Goal: Obtain resource: Obtain resource

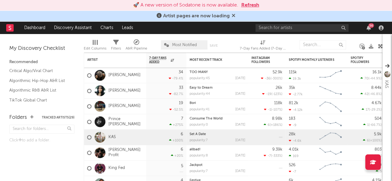
click at [234, 15] on icon at bounding box center [233, 15] width 4 height 5
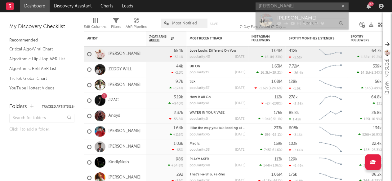
type input "[PERSON_NAME]"
click at [298, 19] on div "[PERSON_NAME]" at bounding box center [311, 18] width 68 height 7
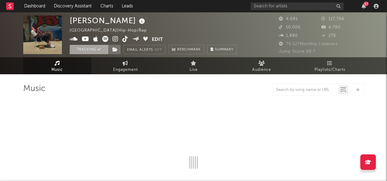
select select "6m"
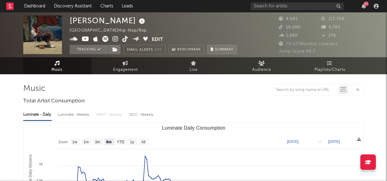
click at [227, 49] on span "Summary" at bounding box center [224, 49] width 18 height 3
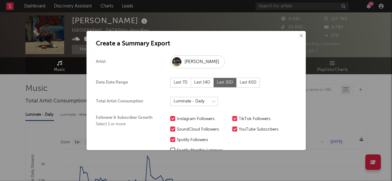
click at [297, 34] on button "×" at bounding box center [300, 36] width 7 height 7
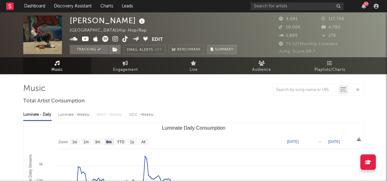
click at [220, 50] on span "Summary" at bounding box center [224, 49] width 18 height 3
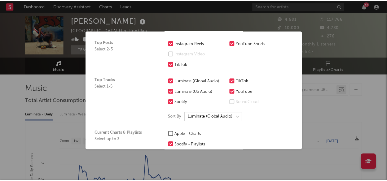
scroll to position [225, 0]
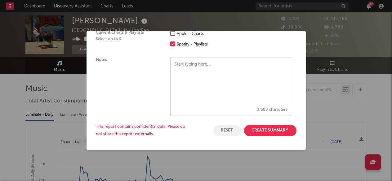
click at [273, 131] on button "Create Summary" at bounding box center [270, 130] width 52 height 11
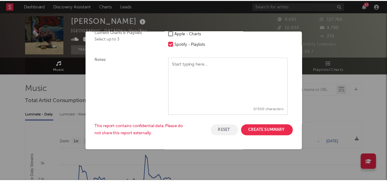
scroll to position [0, 0]
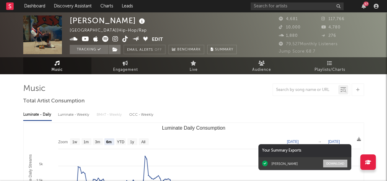
click at [337, 162] on button "Download" at bounding box center [335, 164] width 24 height 8
